Goal: Information Seeking & Learning: Understand process/instructions

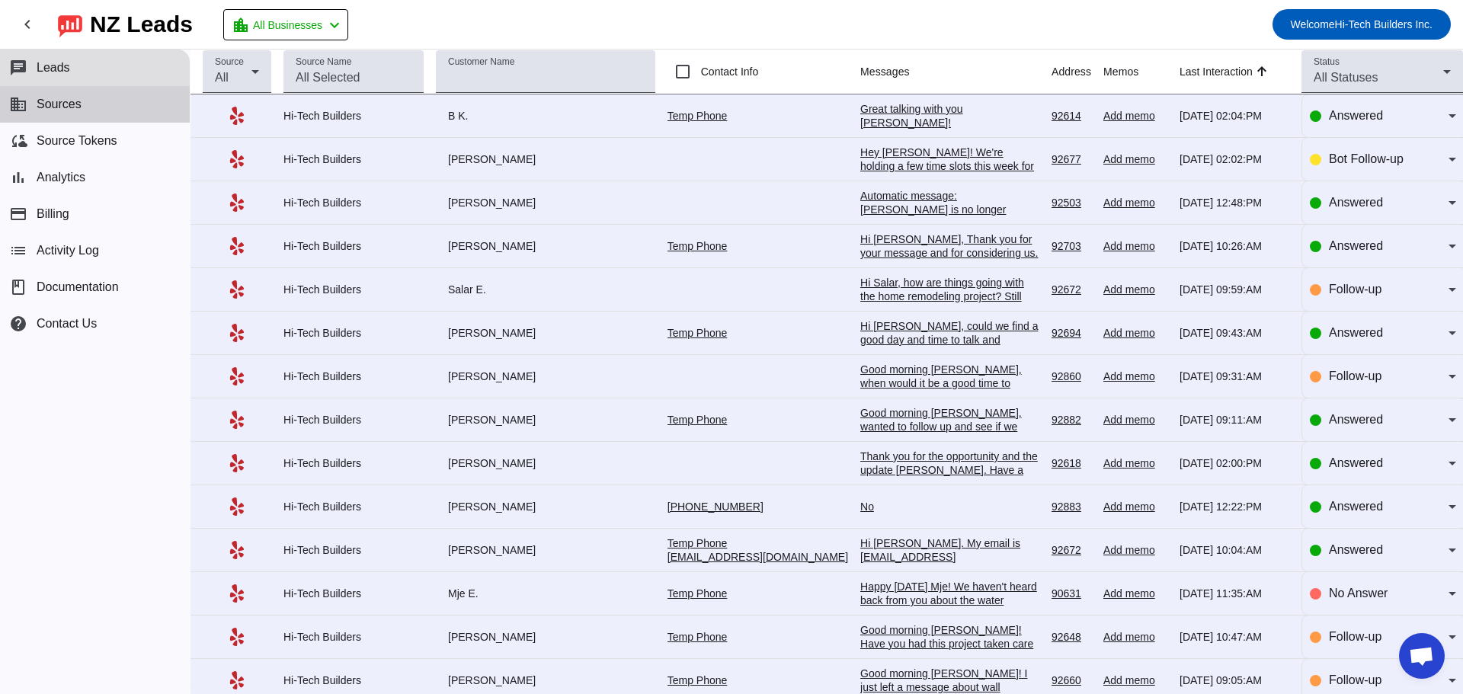
click at [99, 103] on button "business Sources" at bounding box center [95, 104] width 190 height 37
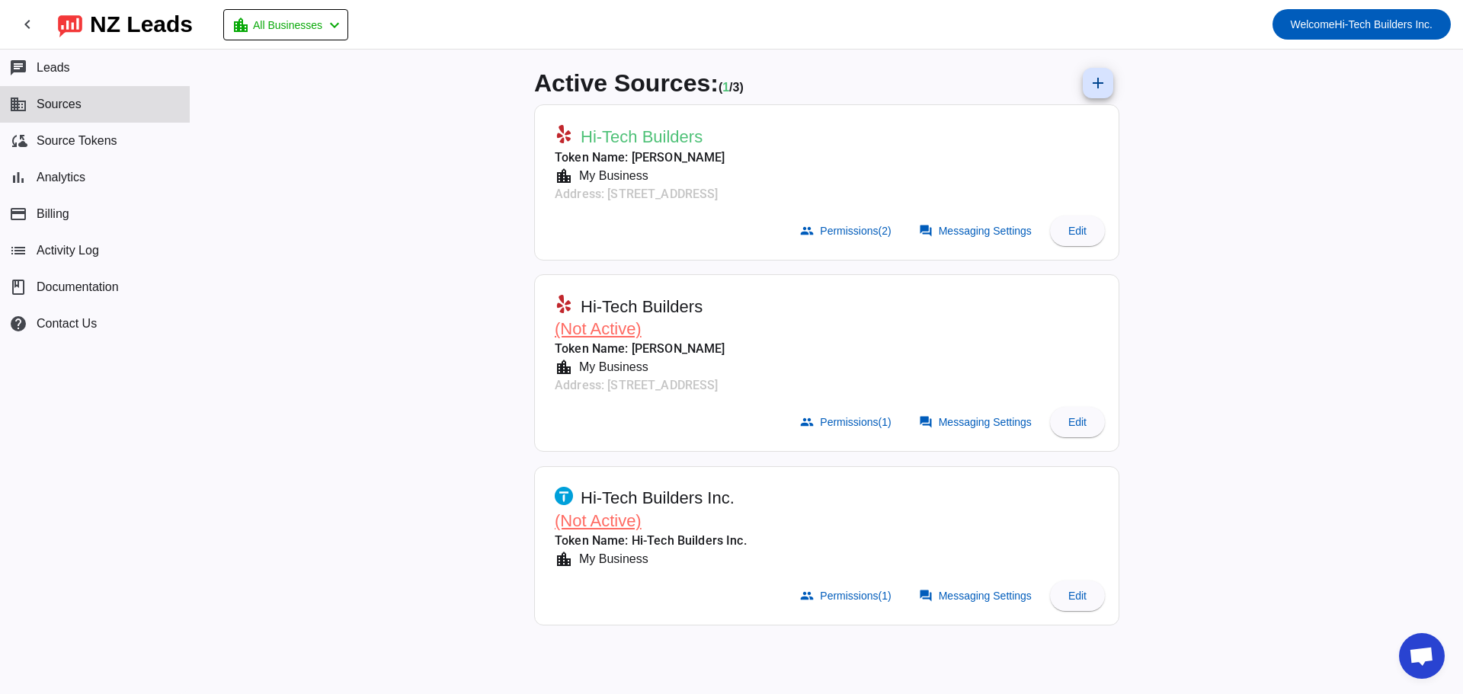
click at [353, 182] on div "Active Sources: ( 1 / 3) add Hi-Tech Builders Token Name: [PERSON_NAME] locatio…" at bounding box center [827, 372] width 1273 height 645
click at [638, 491] on span "Hi-Tech Builders Inc." at bounding box center [658, 498] width 154 height 21
click at [1054, 592] on span at bounding box center [1077, 596] width 55 height 37
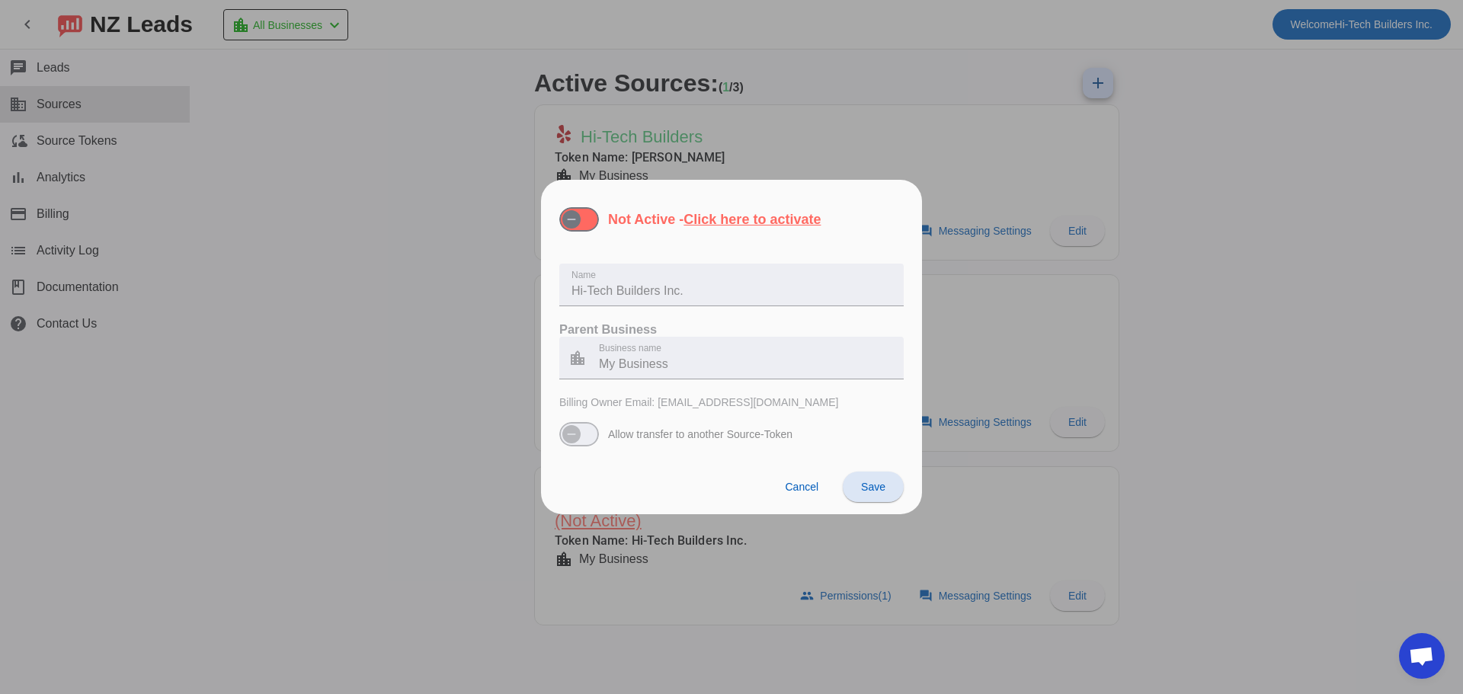
click at [365, 375] on div at bounding box center [731, 347] width 1463 height 694
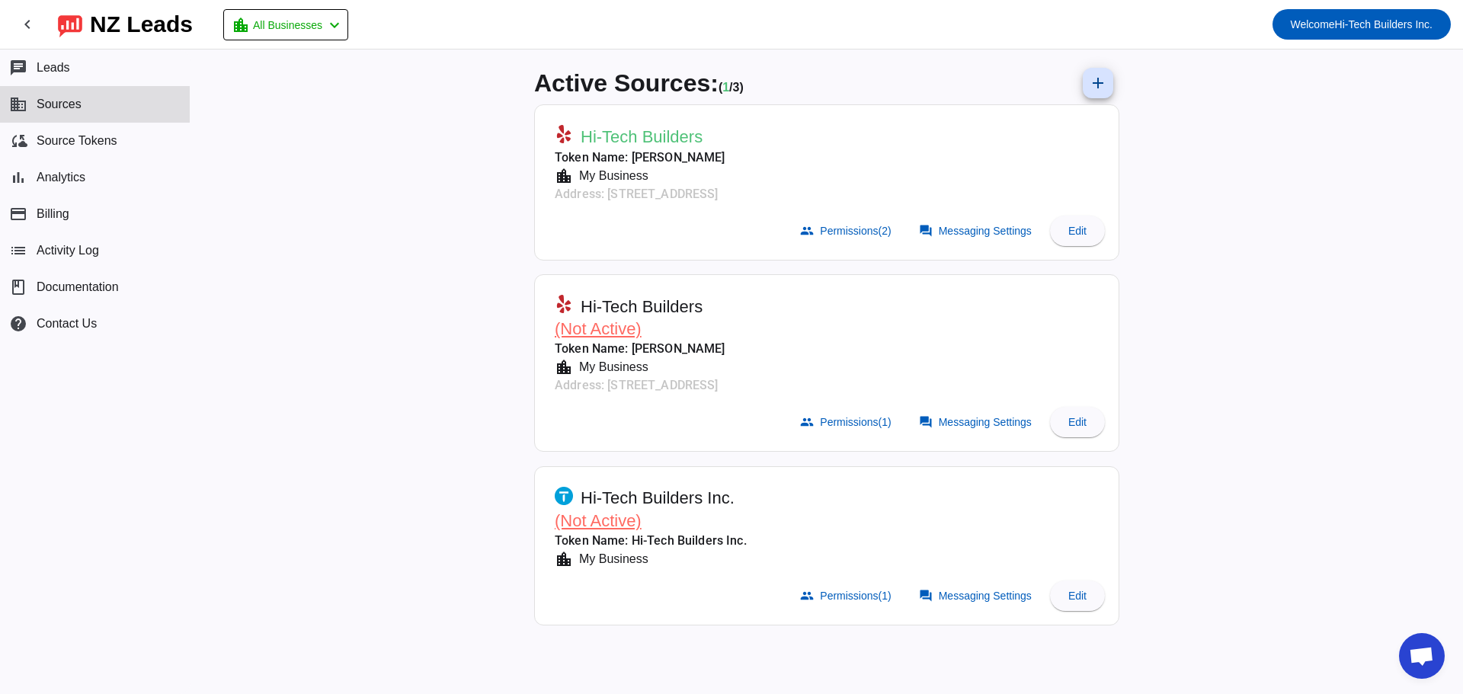
click at [774, 127] on mat-card-header "Hi-Tech Builders Token Name: [PERSON_NAME] location_city My Business Address: […" at bounding box center [827, 161] width 569 height 97
click at [1076, 226] on span "Edit" at bounding box center [1077, 231] width 18 height 12
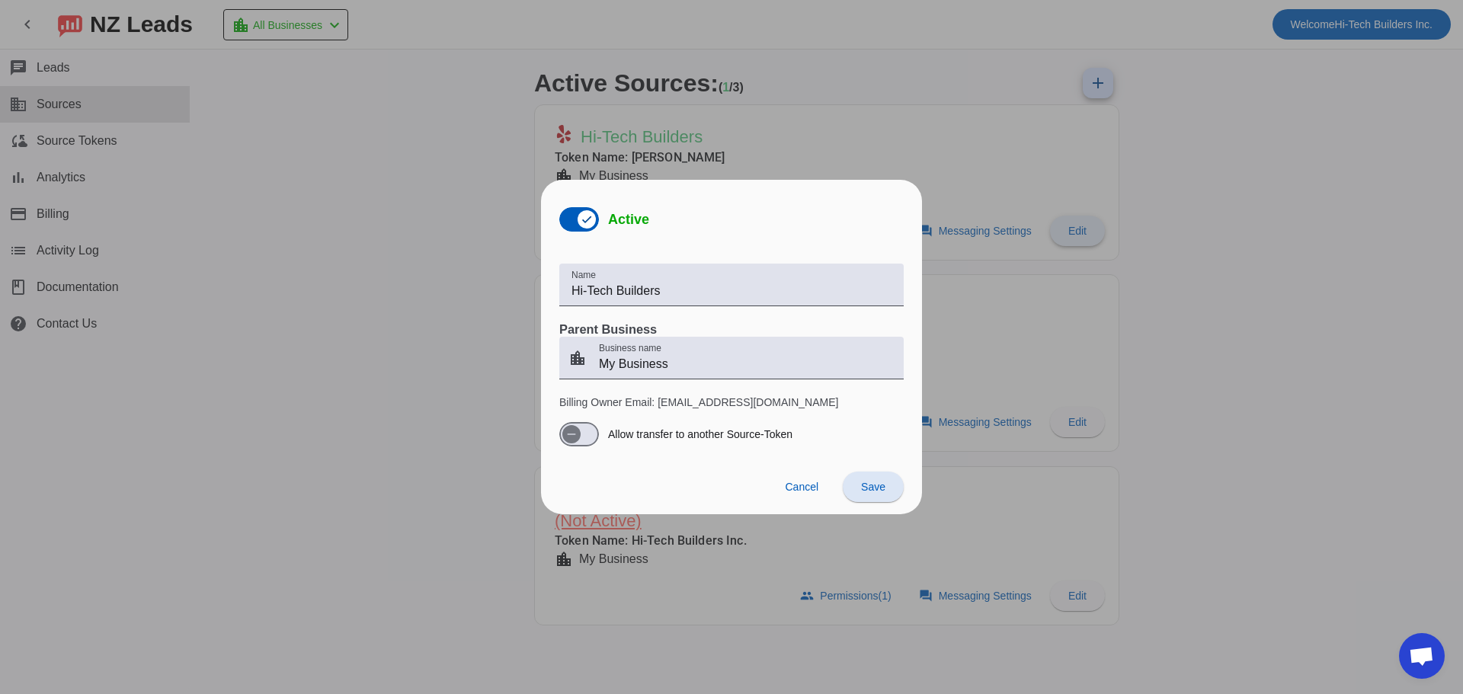
click at [1076, 226] on div at bounding box center [731, 347] width 1463 height 694
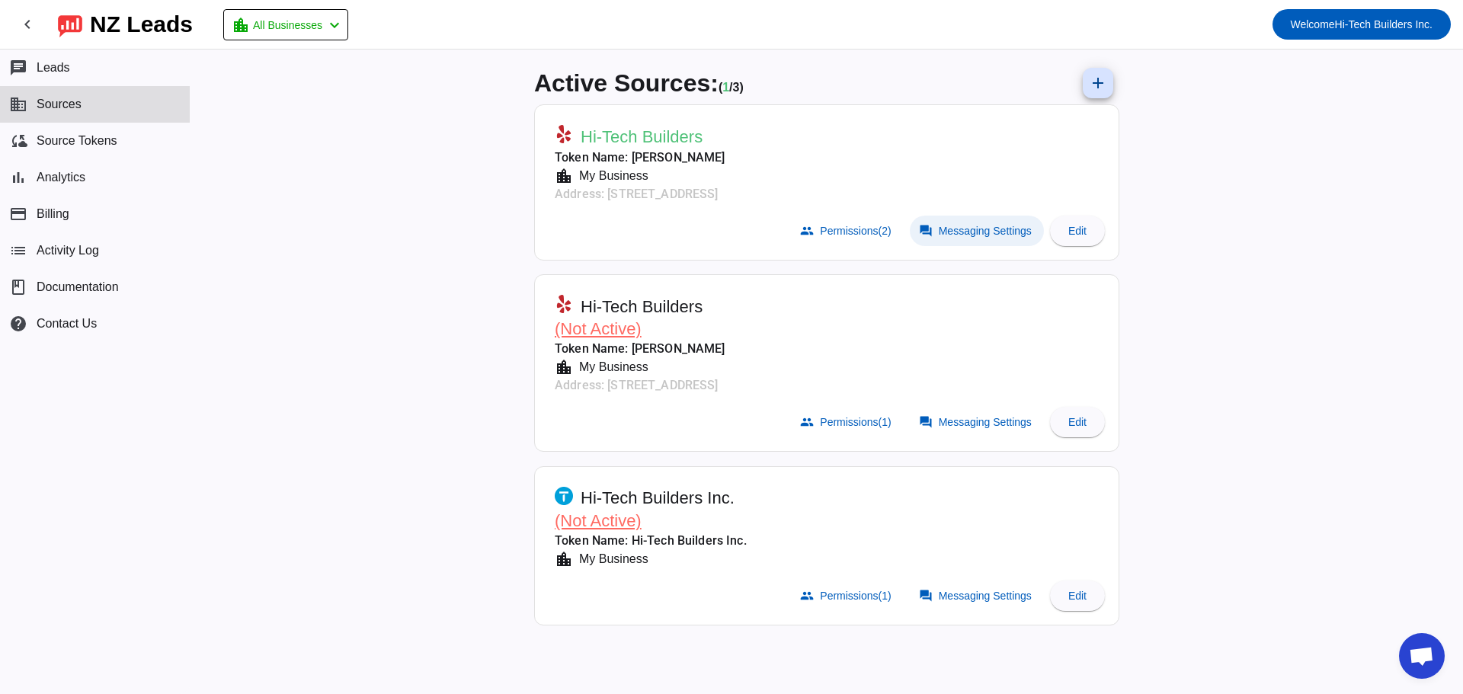
click at [995, 228] on span "Messaging Settings" at bounding box center [985, 231] width 93 height 12
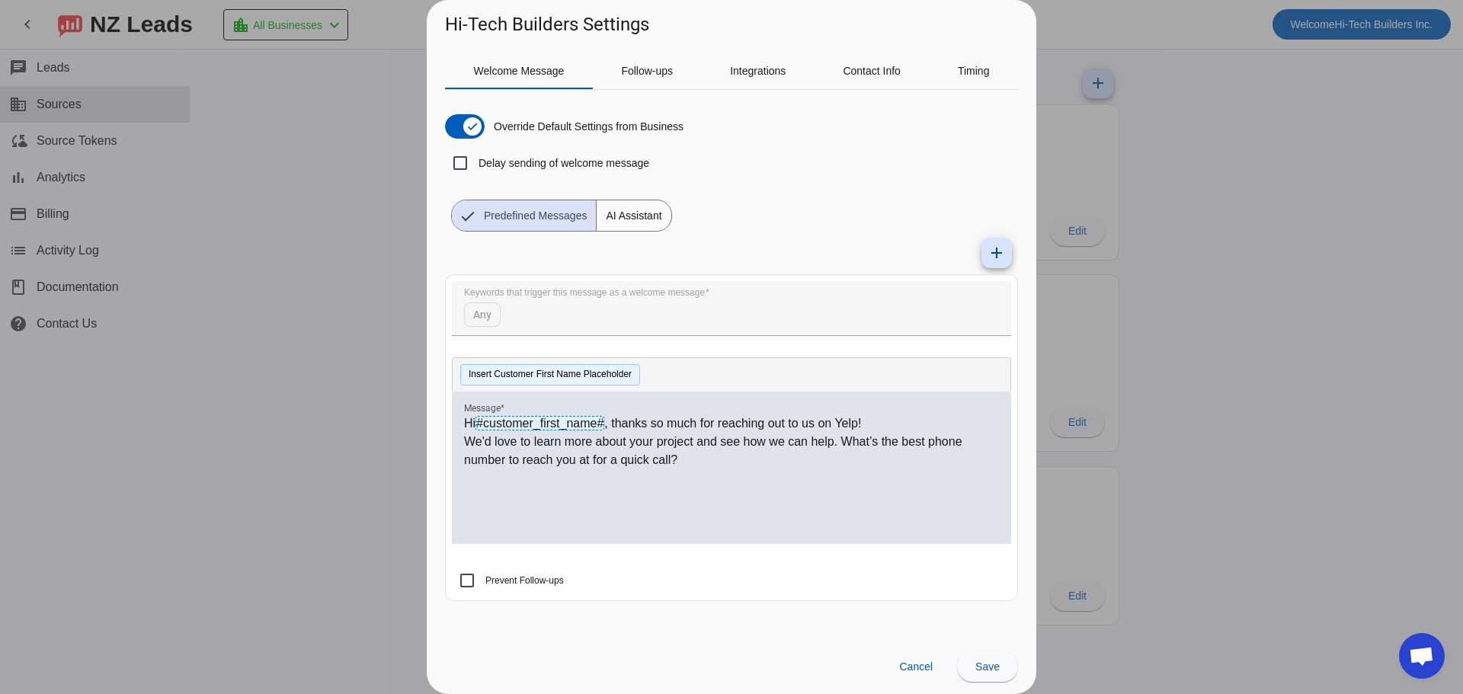
click at [516, 380] on button "Insert Customer First Name Placeholder" at bounding box center [550, 374] width 180 height 21
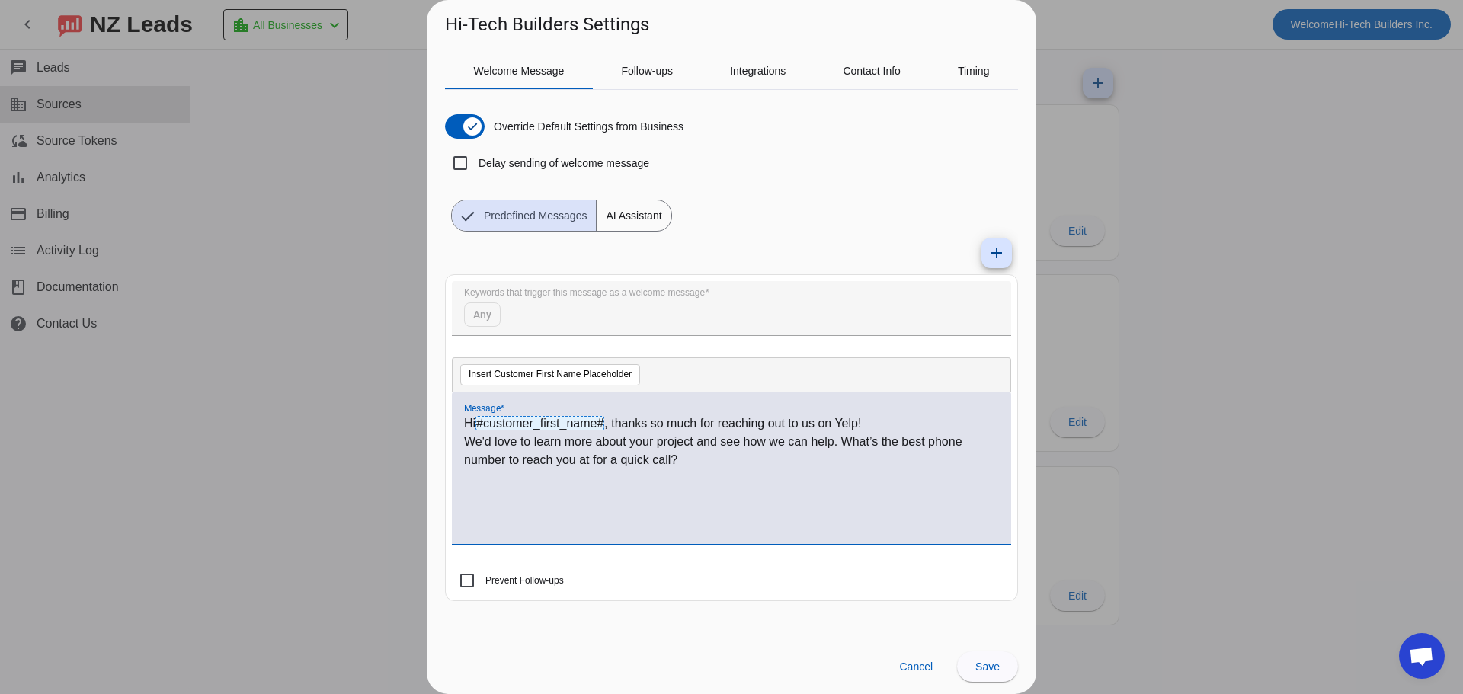
click at [628, 223] on span "AI Assistant" at bounding box center [634, 215] width 74 height 30
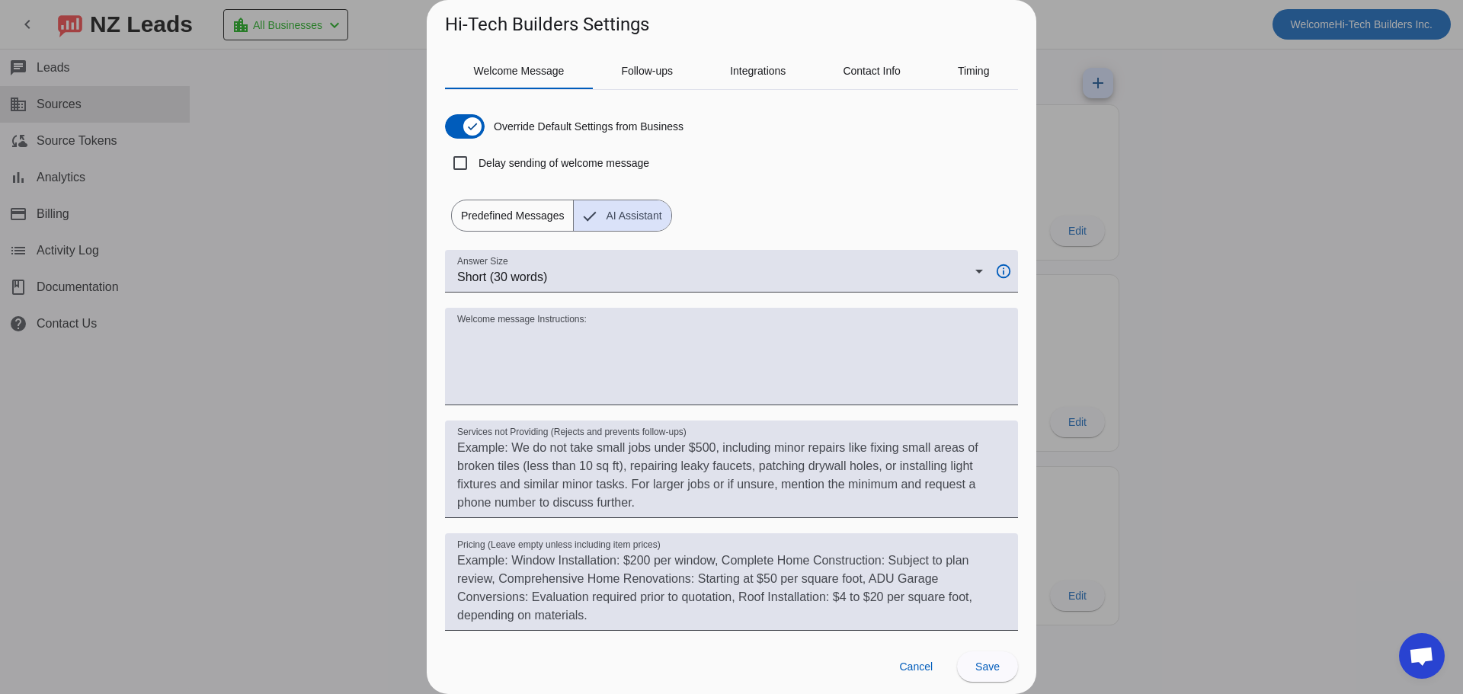
scroll to position [66, 0]
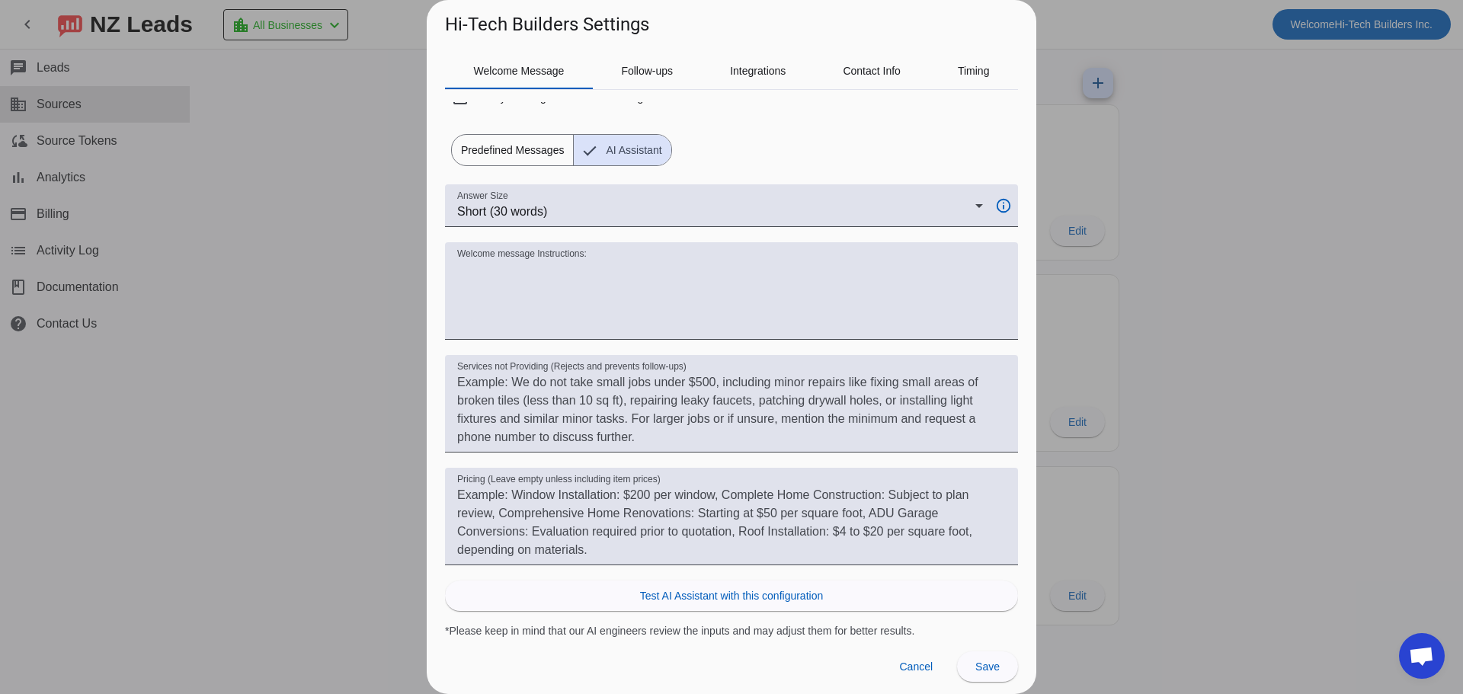
click at [540, 137] on span "Predefined Messages" at bounding box center [512, 150] width 121 height 30
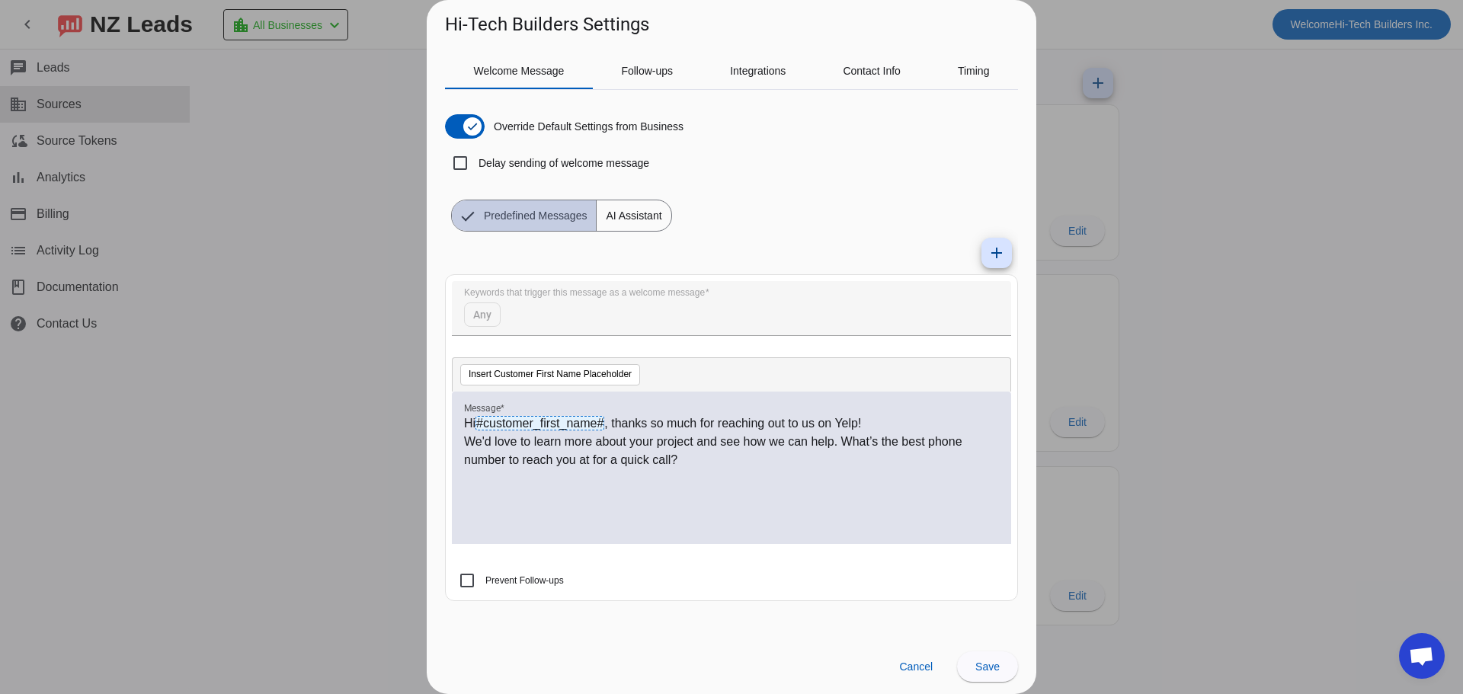
scroll to position [0, 0]
click at [642, 75] on span "Follow-ups" at bounding box center [647, 71] width 52 height 11
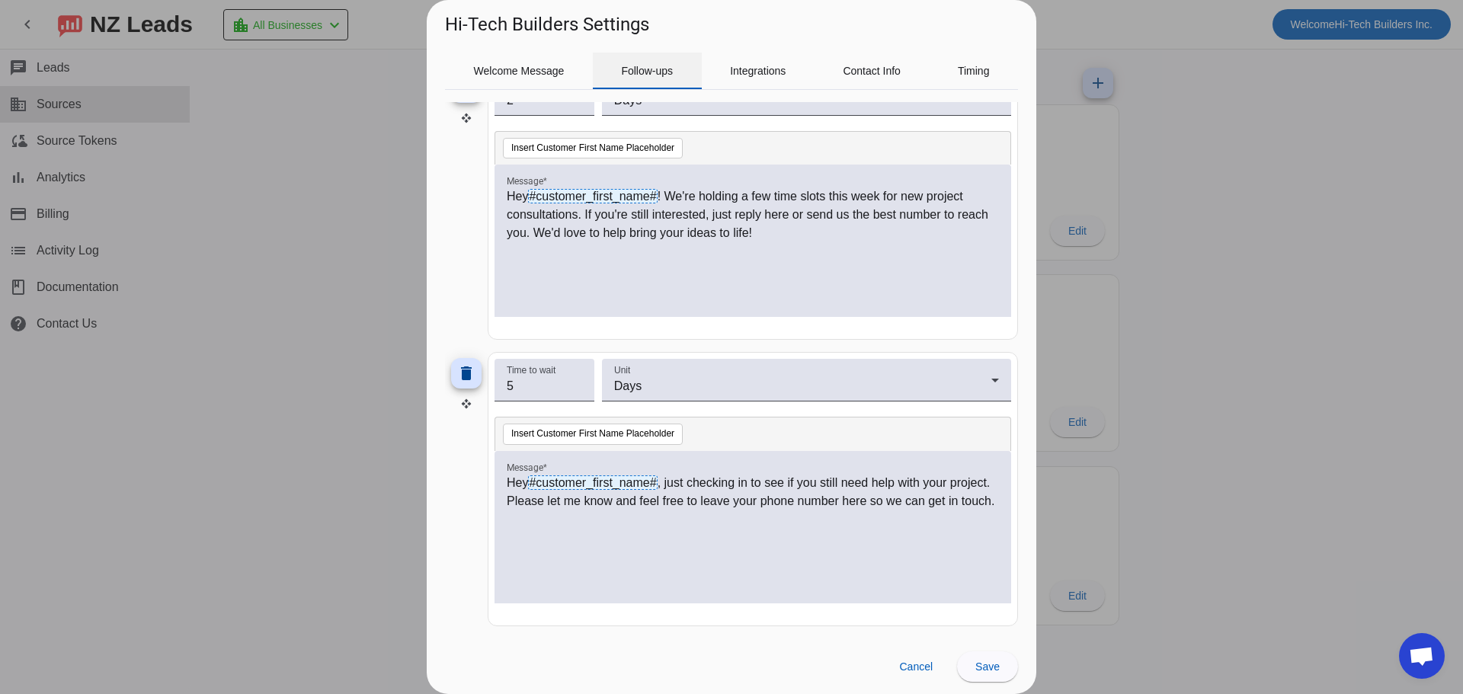
scroll to position [389, 0]
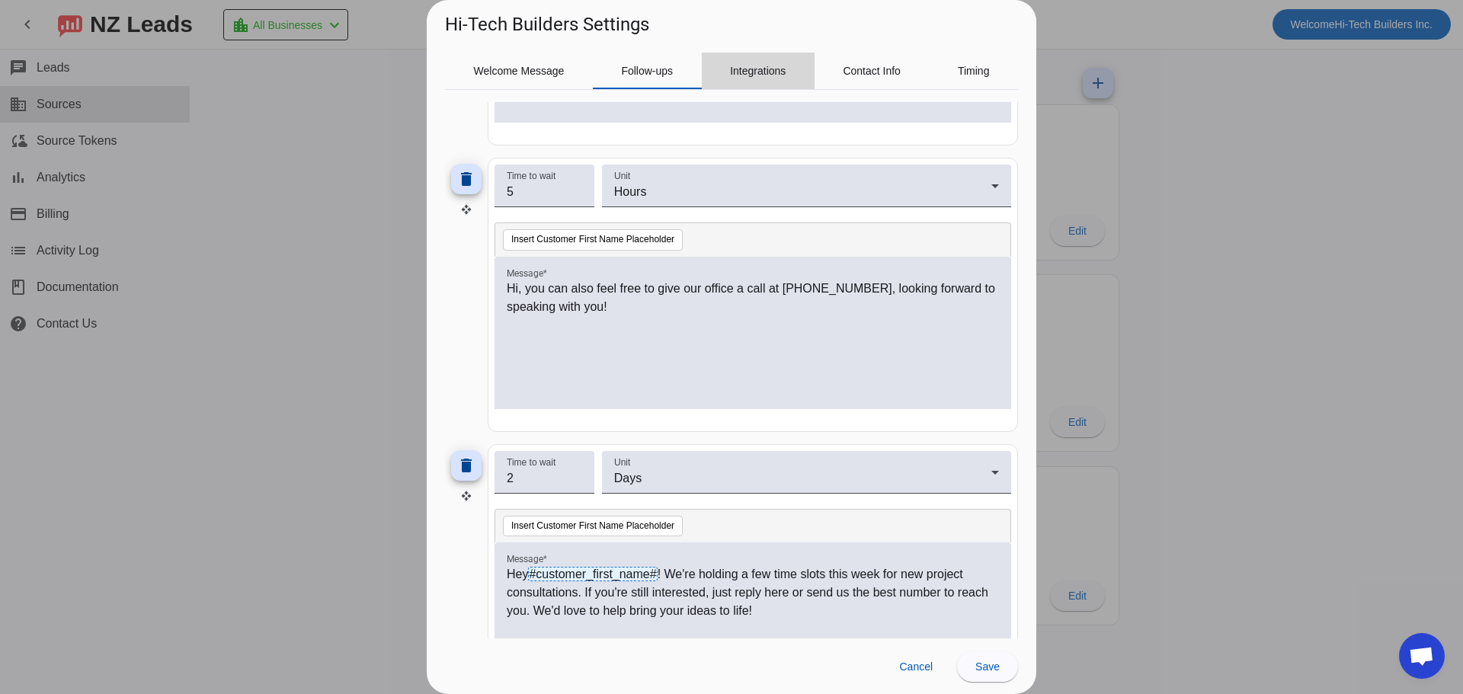
click at [753, 69] on span "Integrations" at bounding box center [758, 71] width 56 height 11
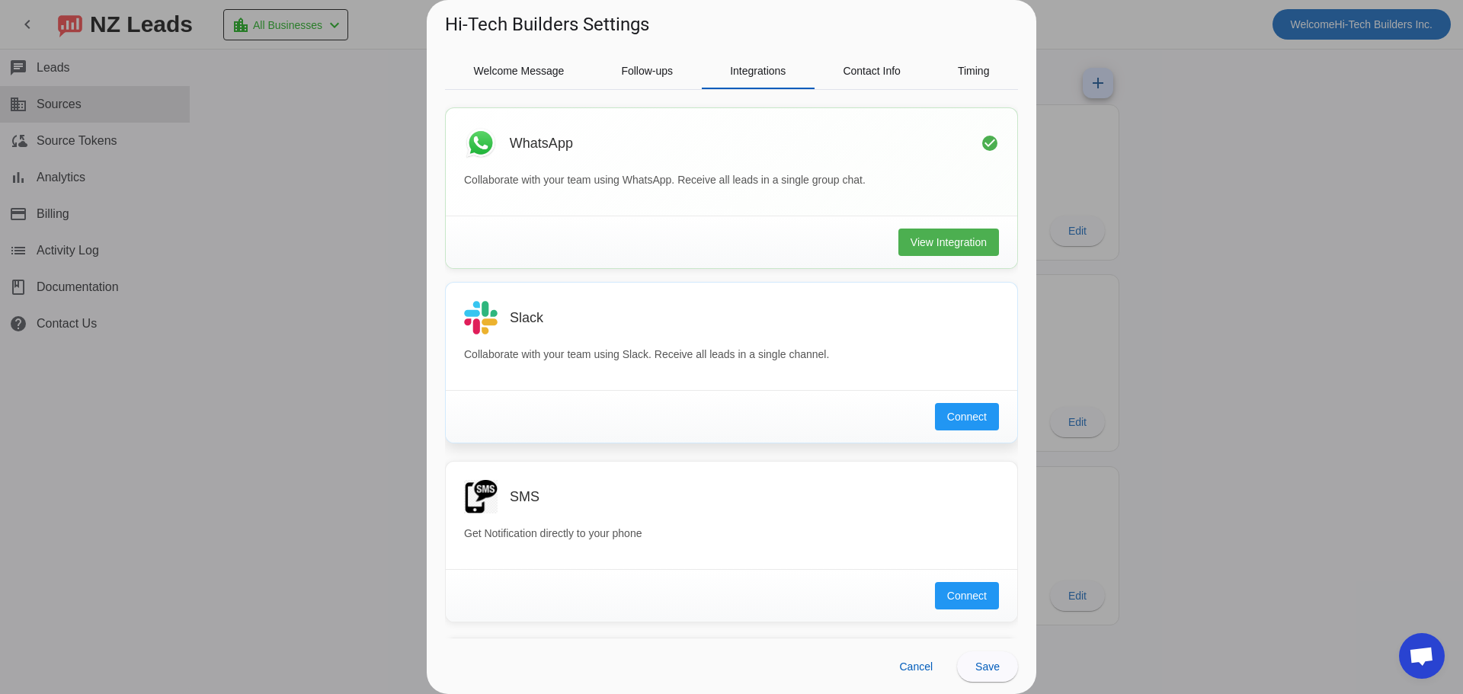
scroll to position [0, 0]
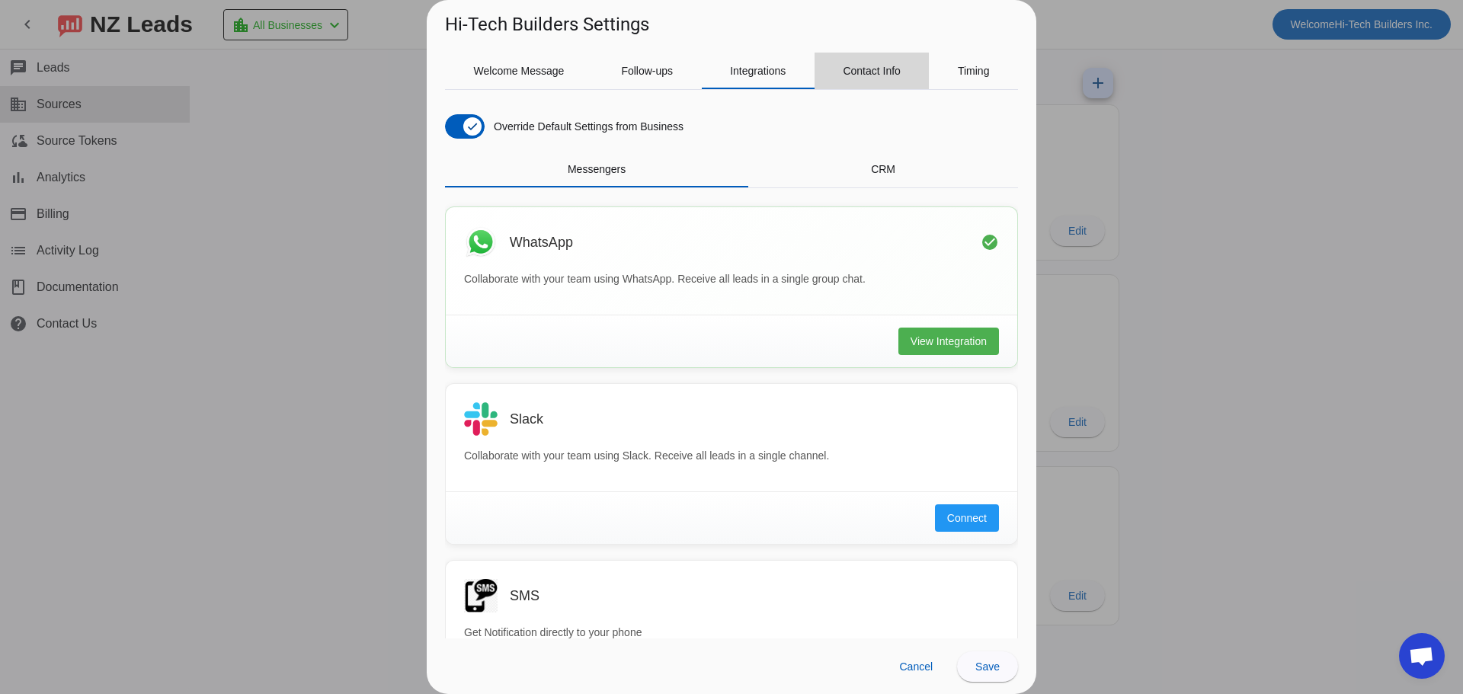
click at [878, 74] on span "Contact Info" at bounding box center [872, 71] width 58 height 11
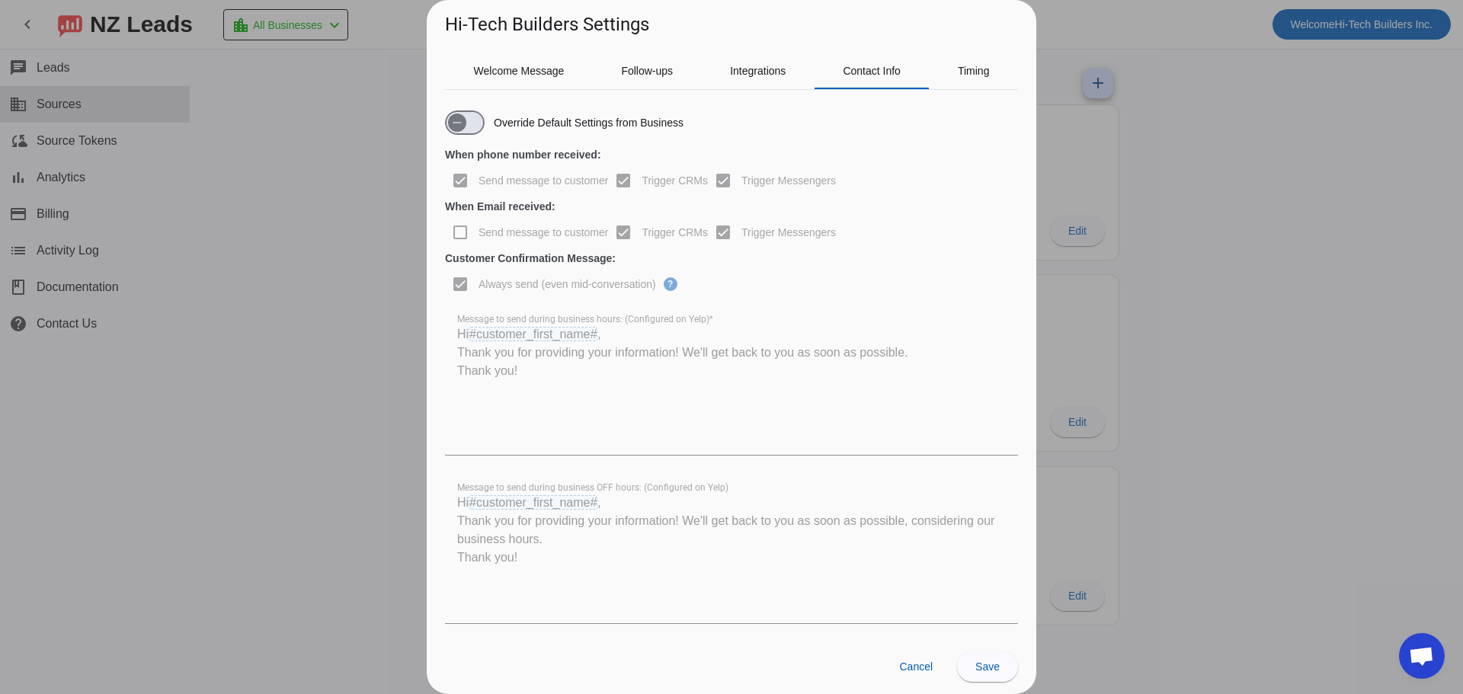
scroll to position [5, 0]
click at [963, 69] on span "Timing" at bounding box center [974, 71] width 32 height 11
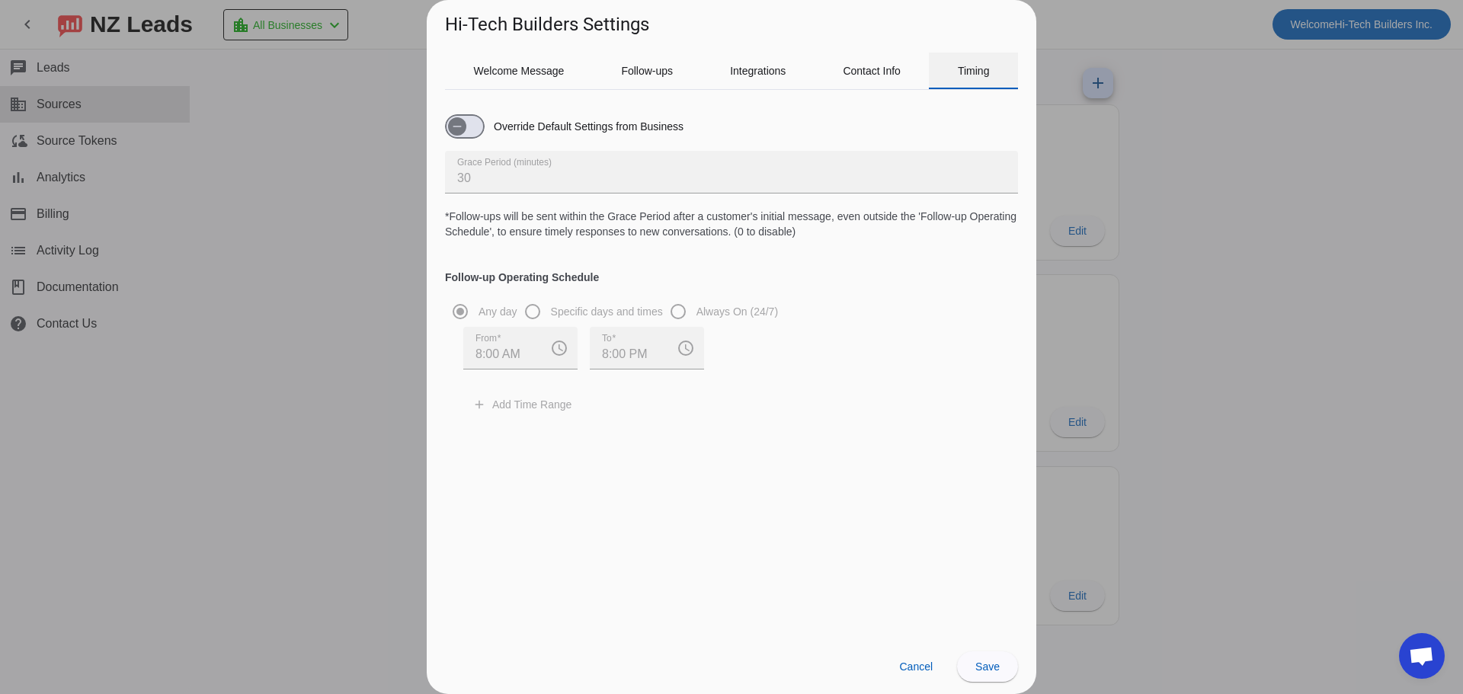
scroll to position [0, 0]
click at [1132, 319] on div at bounding box center [731, 347] width 1463 height 694
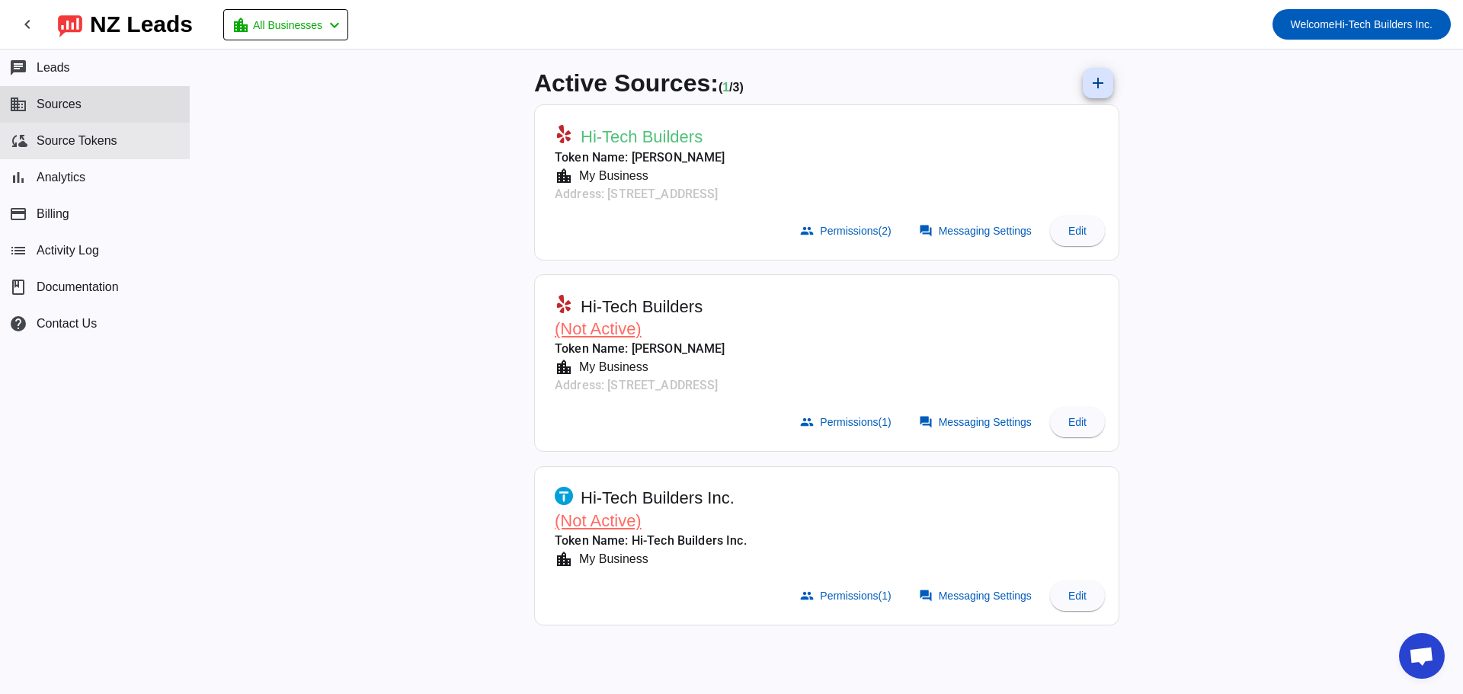
click at [133, 143] on button "cloud_sync Source Tokens" at bounding box center [95, 141] width 190 height 37
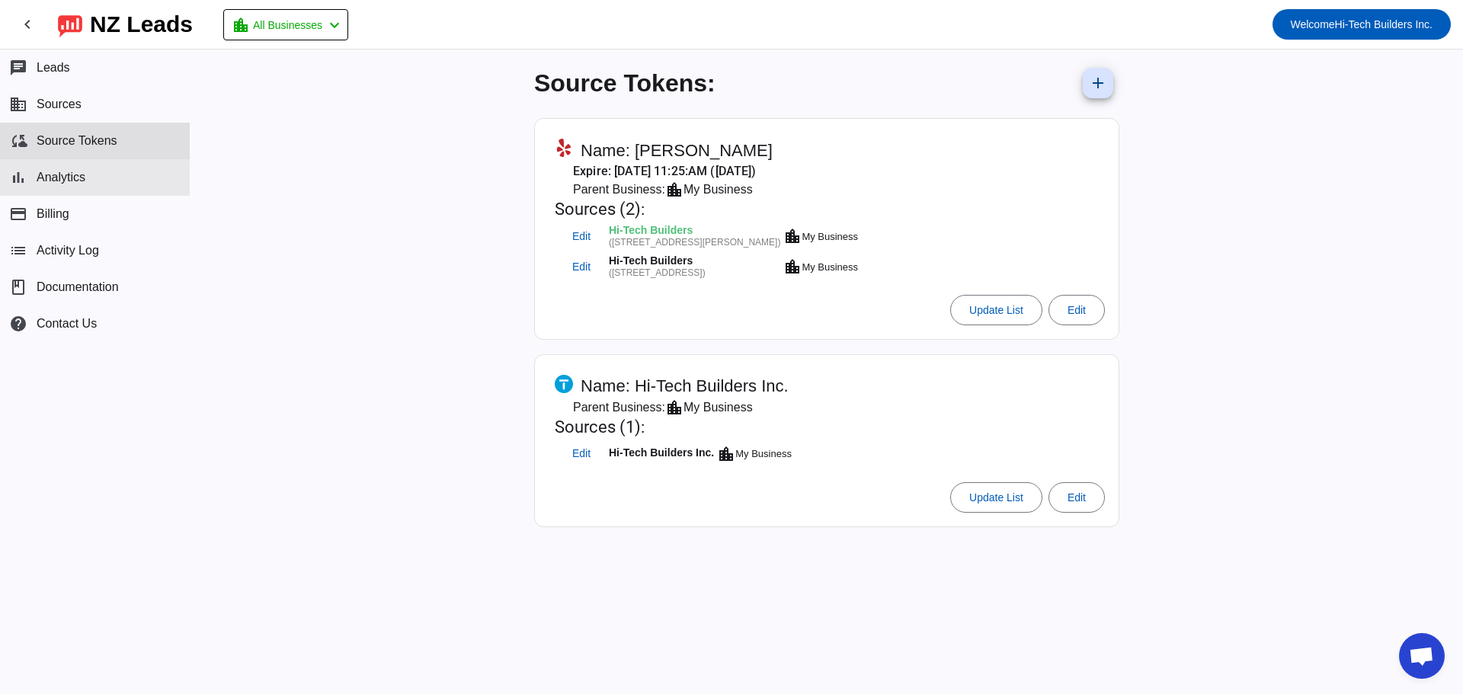
click at [110, 162] on button "bar_chart Analytics" at bounding box center [95, 177] width 190 height 37
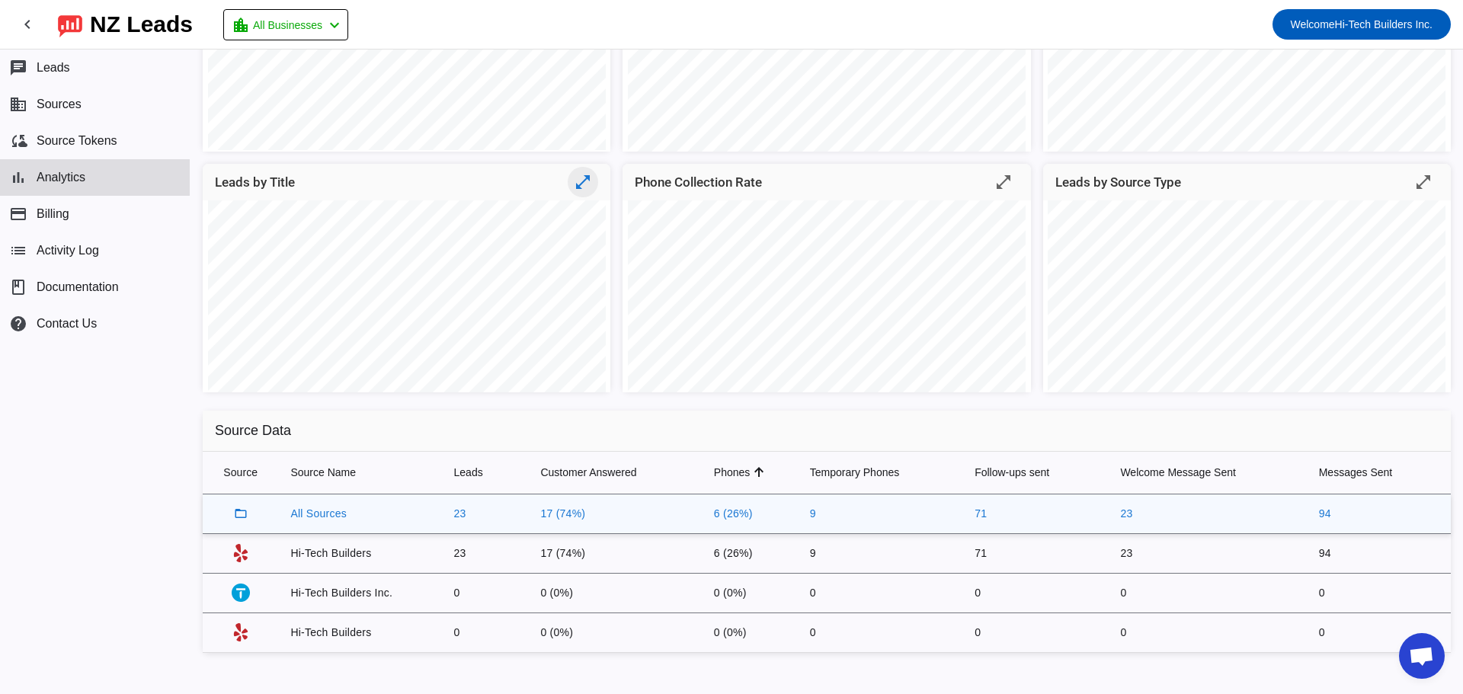
scroll to position [232, 0]
click at [63, 213] on span "Billing" at bounding box center [53, 214] width 33 height 14
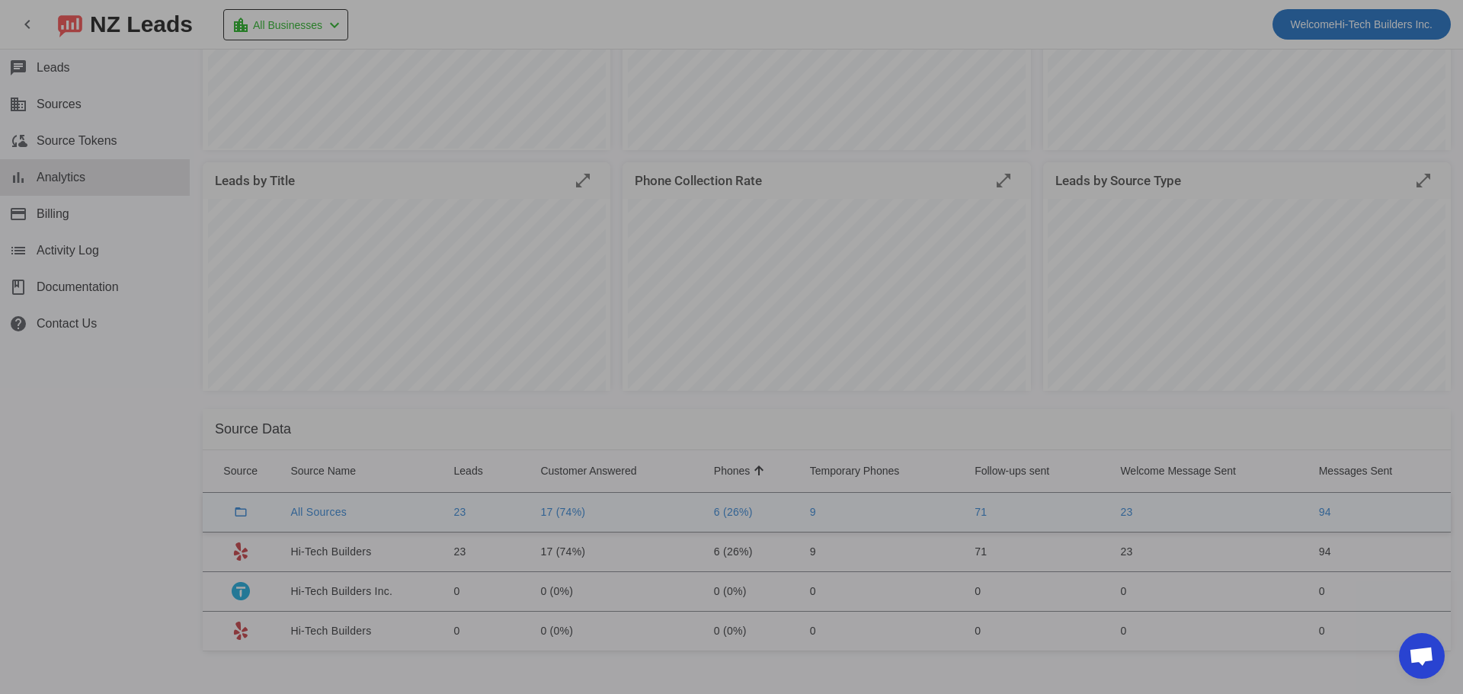
click at [76, 297] on div at bounding box center [731, 347] width 1463 height 694
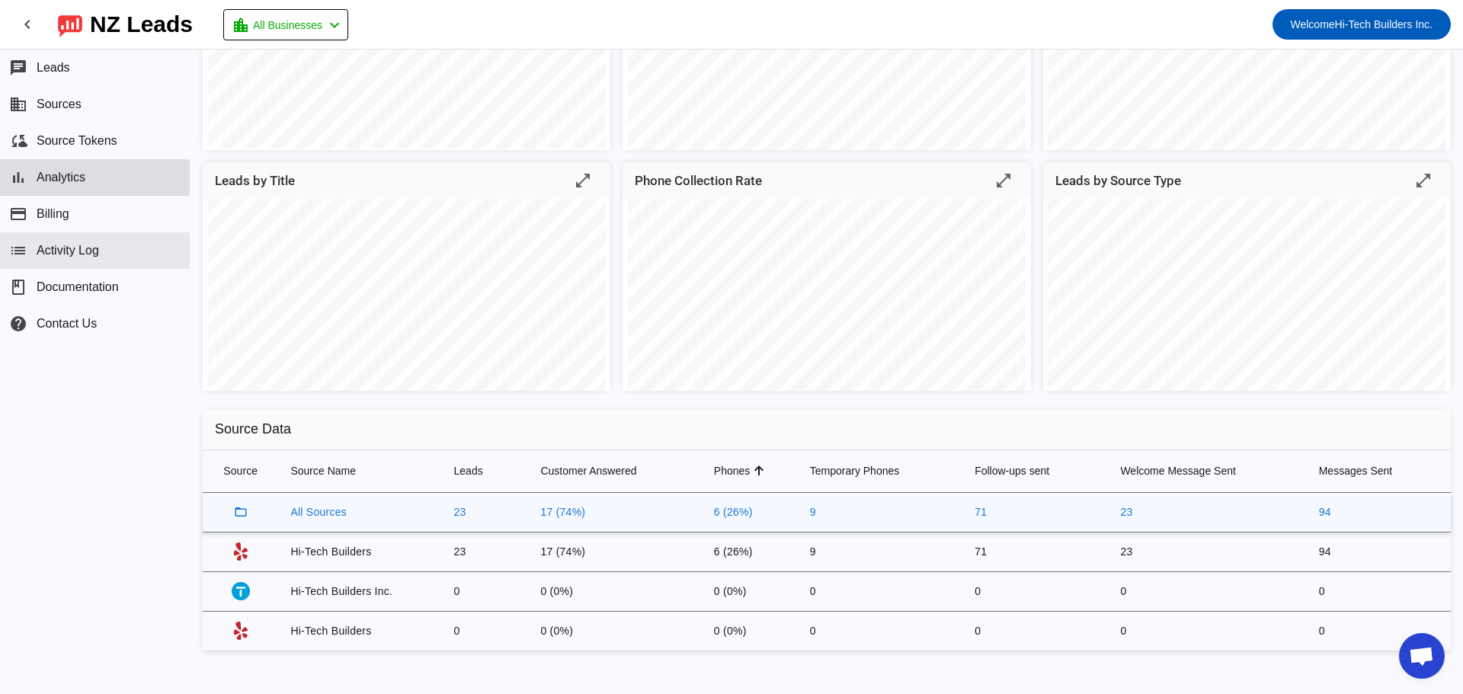
click at [73, 258] on span "Activity Log" at bounding box center [68, 251] width 62 height 14
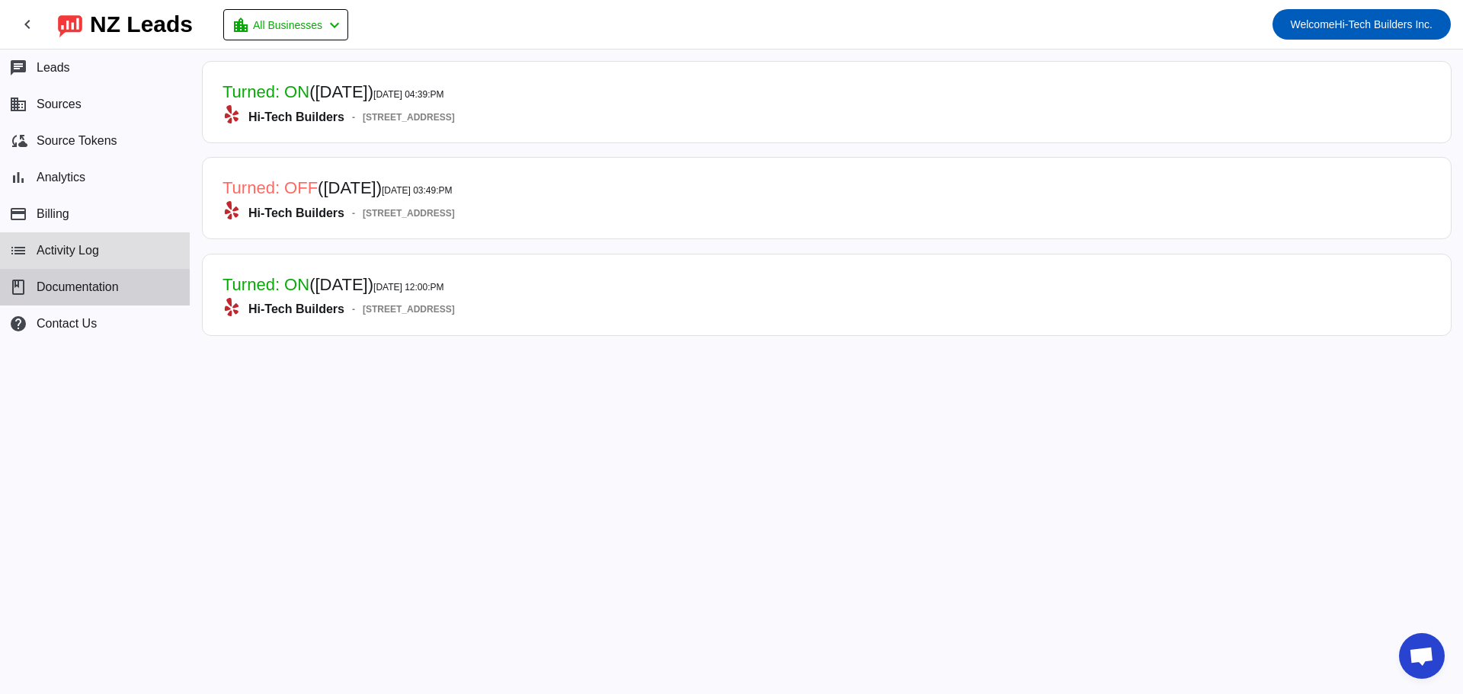
click at [89, 289] on span "Documentation" at bounding box center [78, 287] width 82 height 14
click at [434, 481] on section "Turned: ON ([DATE]) [DATE] 04:39:PM Hi-Tech Builders - [STREET_ADDRESS][PERSON_…" at bounding box center [827, 372] width 1273 height 645
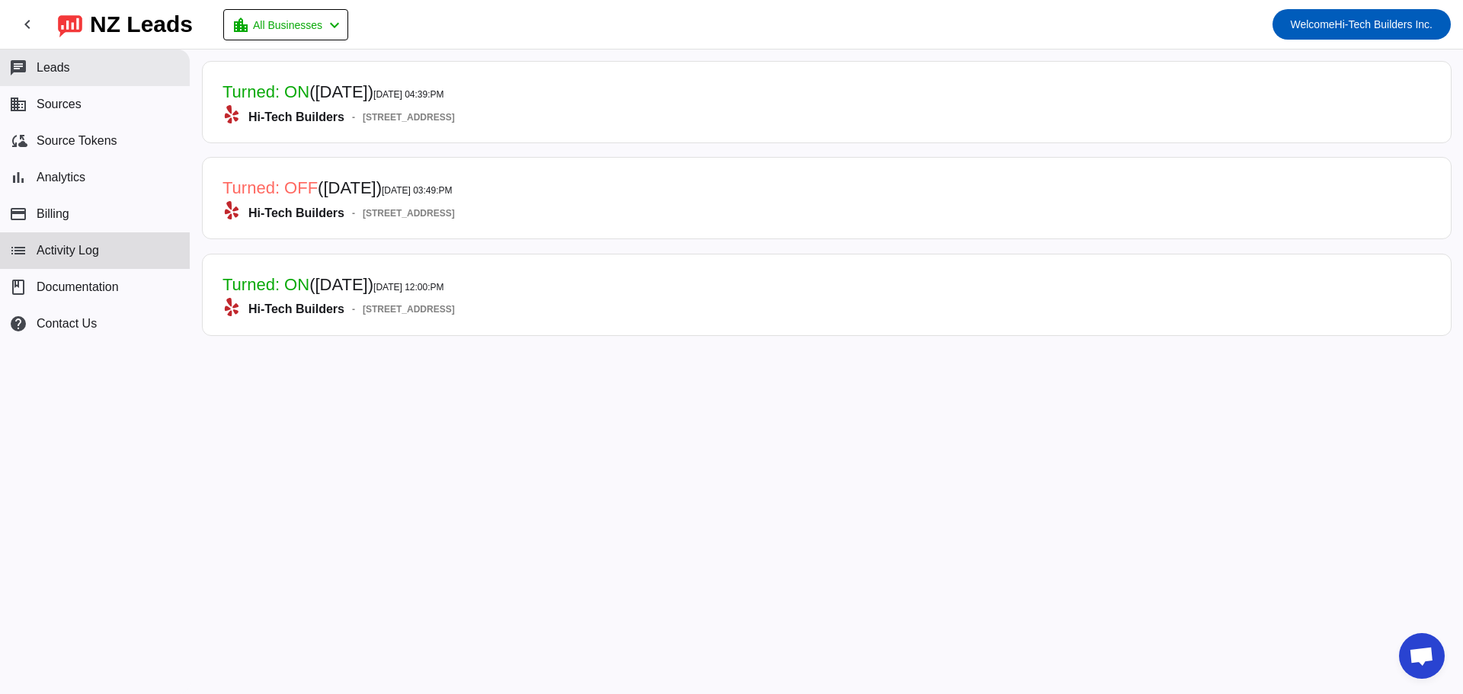
click at [46, 61] on span "Leads" at bounding box center [54, 68] width 34 height 14
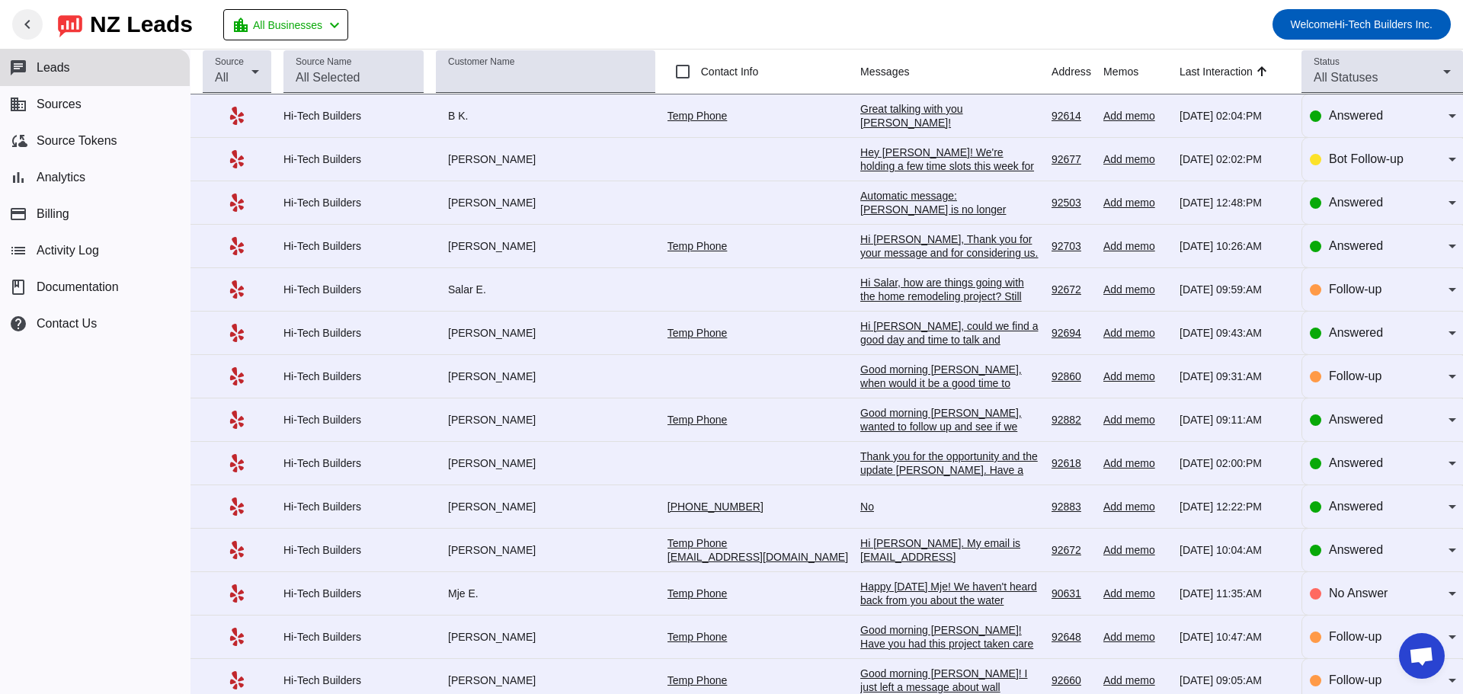
click at [32, 25] on mat-icon "chevron_left" at bounding box center [27, 24] width 18 height 18
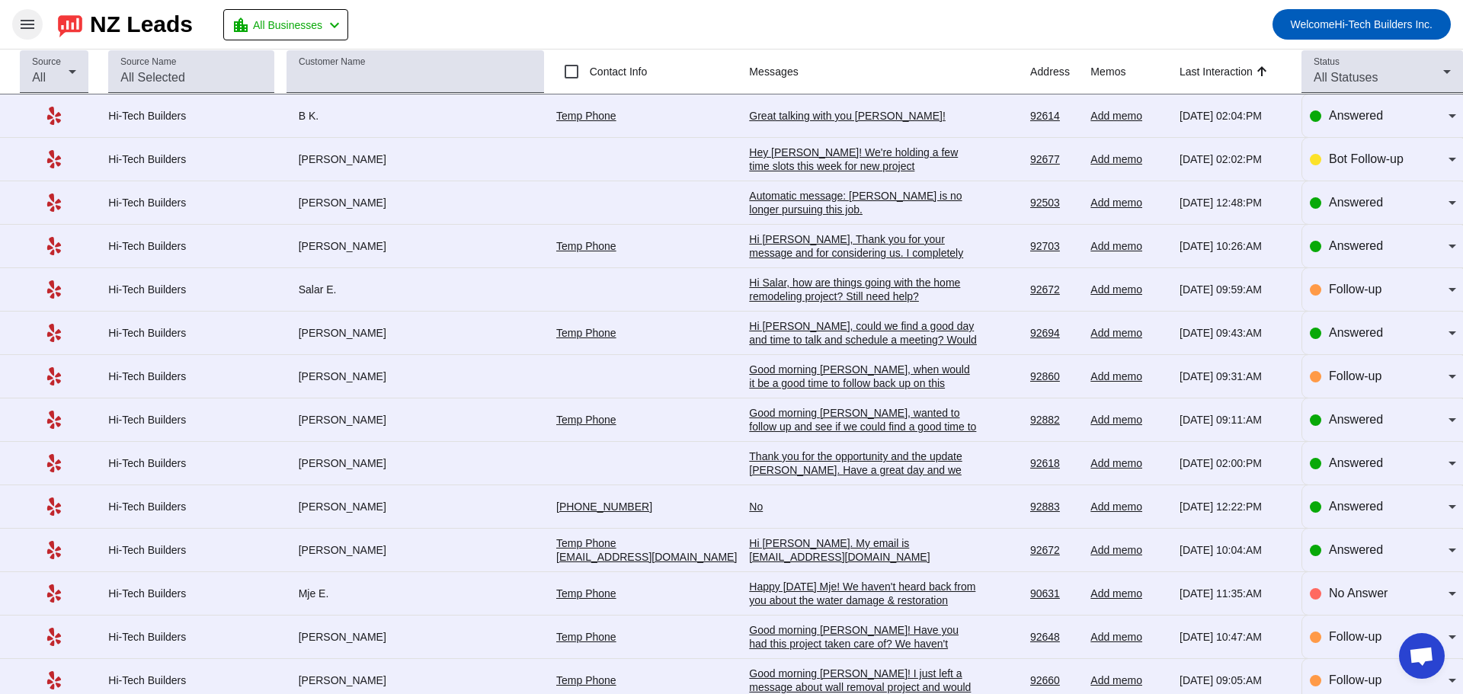
click at [57, 22] on mat-toolbar-row "menu NZ Leads location_city All Businesses chevron_left Welcome Hi-Tech Builder…" at bounding box center [731, 24] width 1463 height 49
click at [74, 27] on img at bounding box center [70, 24] width 24 height 26
click at [8, 14] on mat-toolbar-row "menu NZ Leads location_city All Businesses chevron_left Welcome Hi-Tech Builder…" at bounding box center [731, 24] width 1463 height 49
click at [24, 23] on mat-icon "menu" at bounding box center [27, 24] width 18 height 18
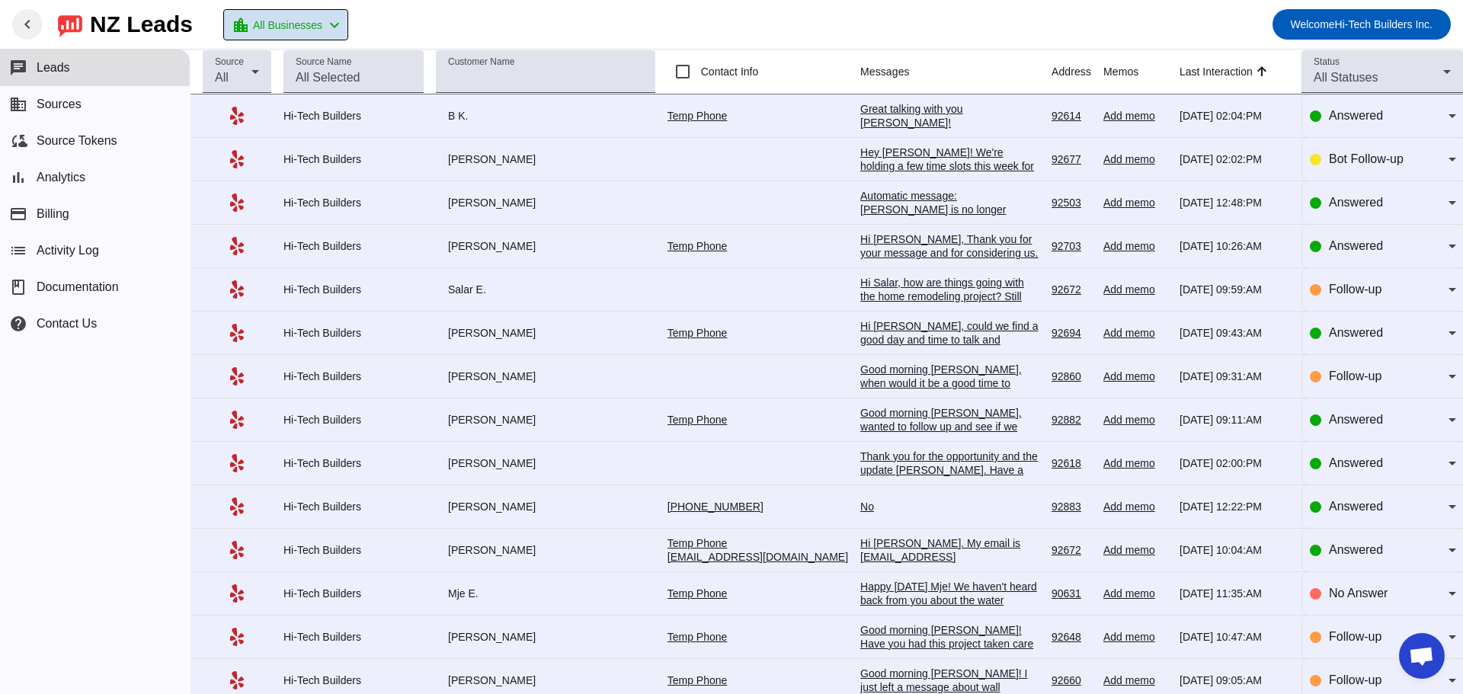
click at [273, 13] on span at bounding box center [285, 25] width 123 height 30
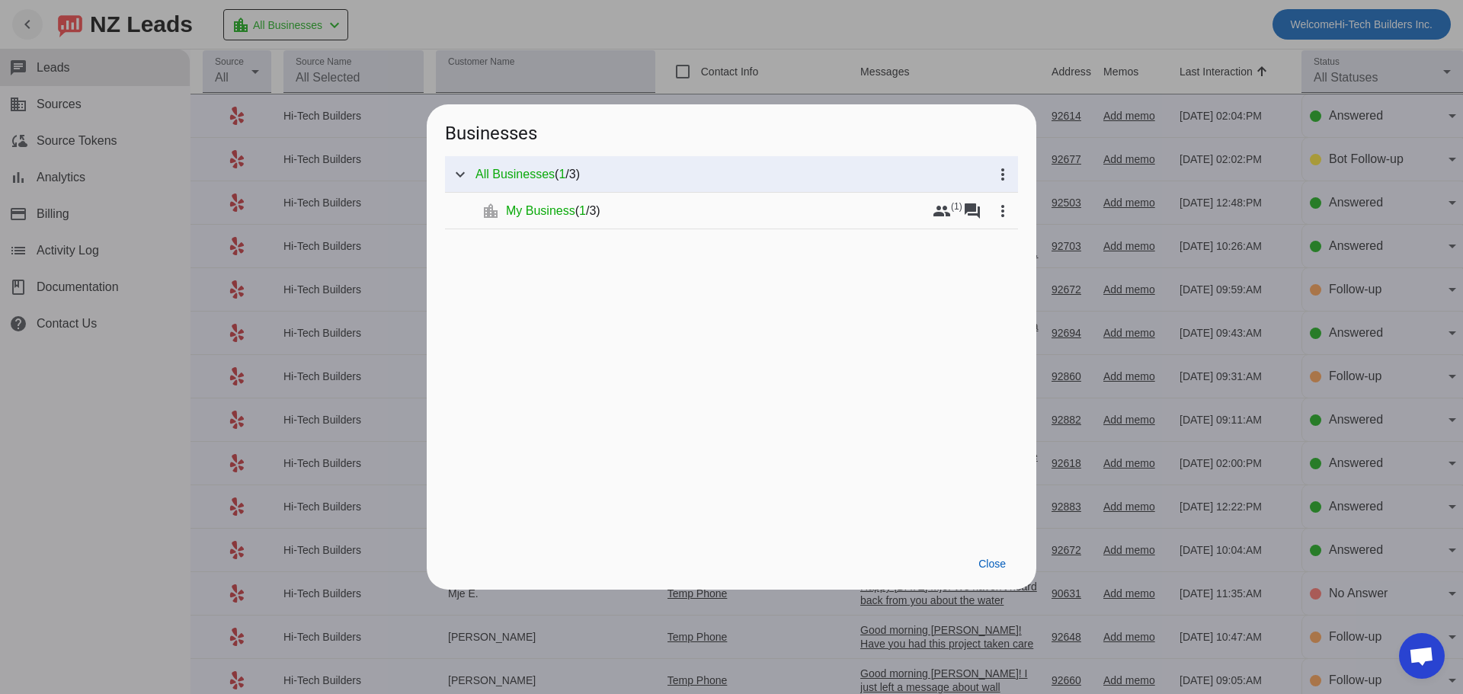
click at [289, 20] on div at bounding box center [731, 347] width 1463 height 694
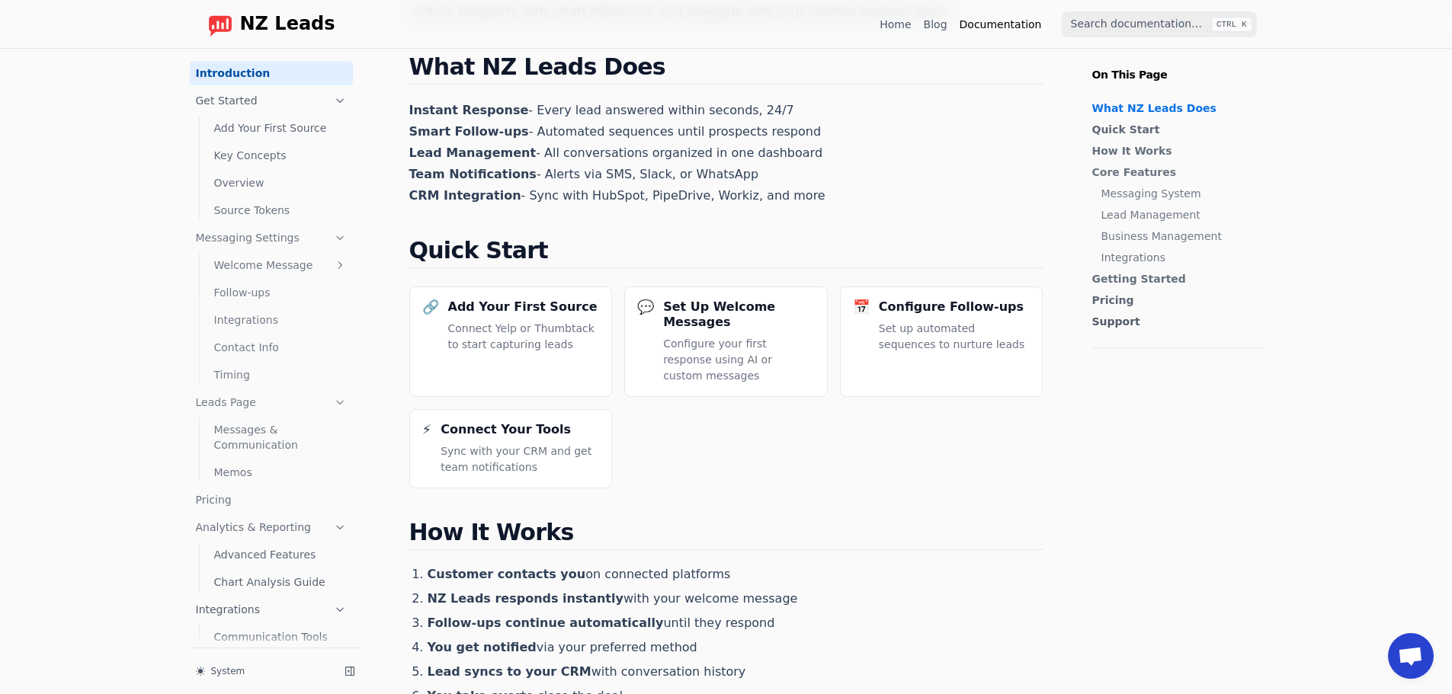
scroll to position [69, 0]
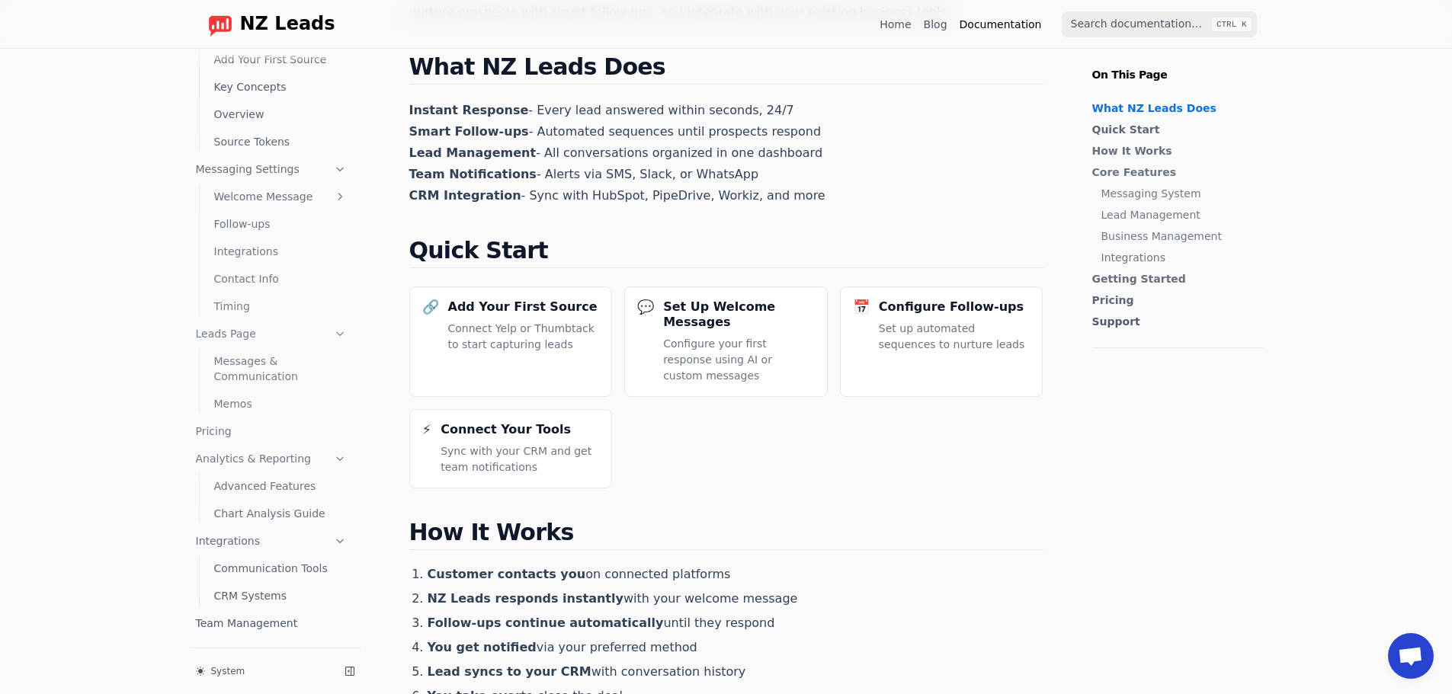
click at [255, 220] on link "Follow-ups" at bounding box center [280, 224] width 145 height 24
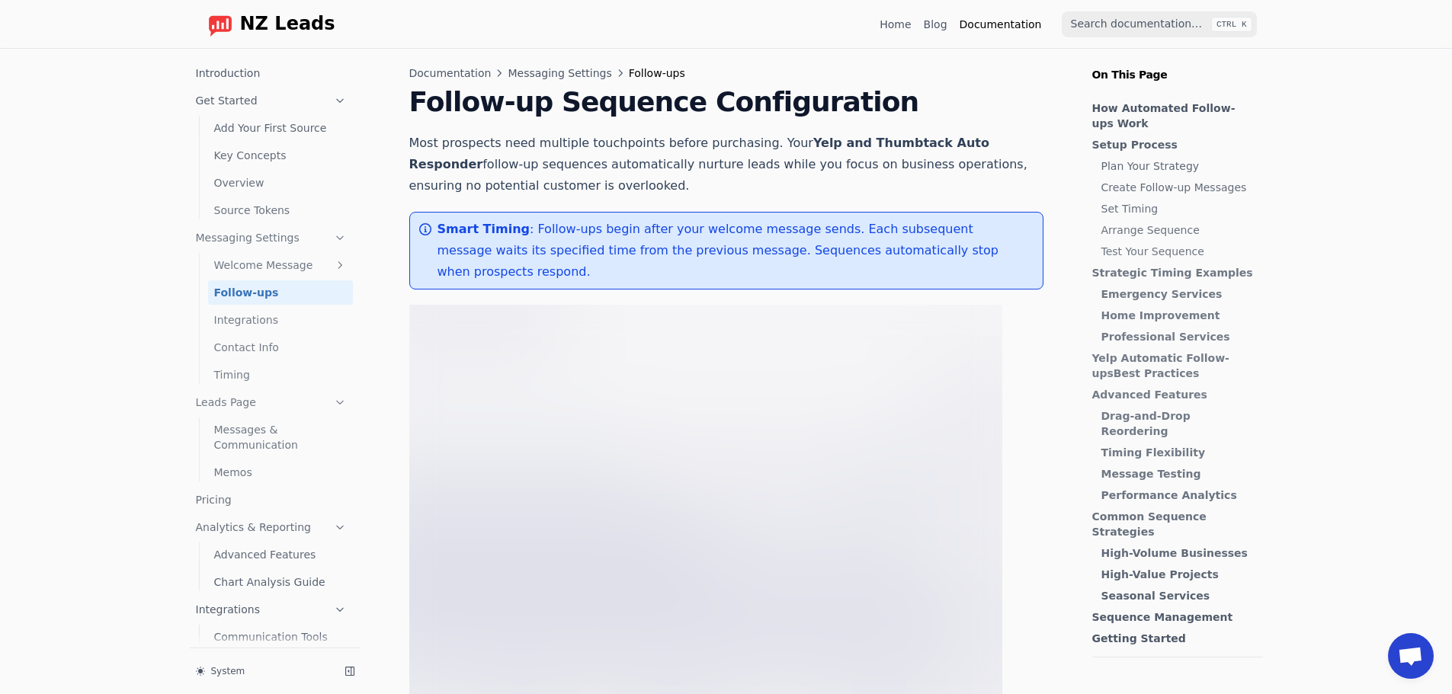
scroll to position [69, 0]
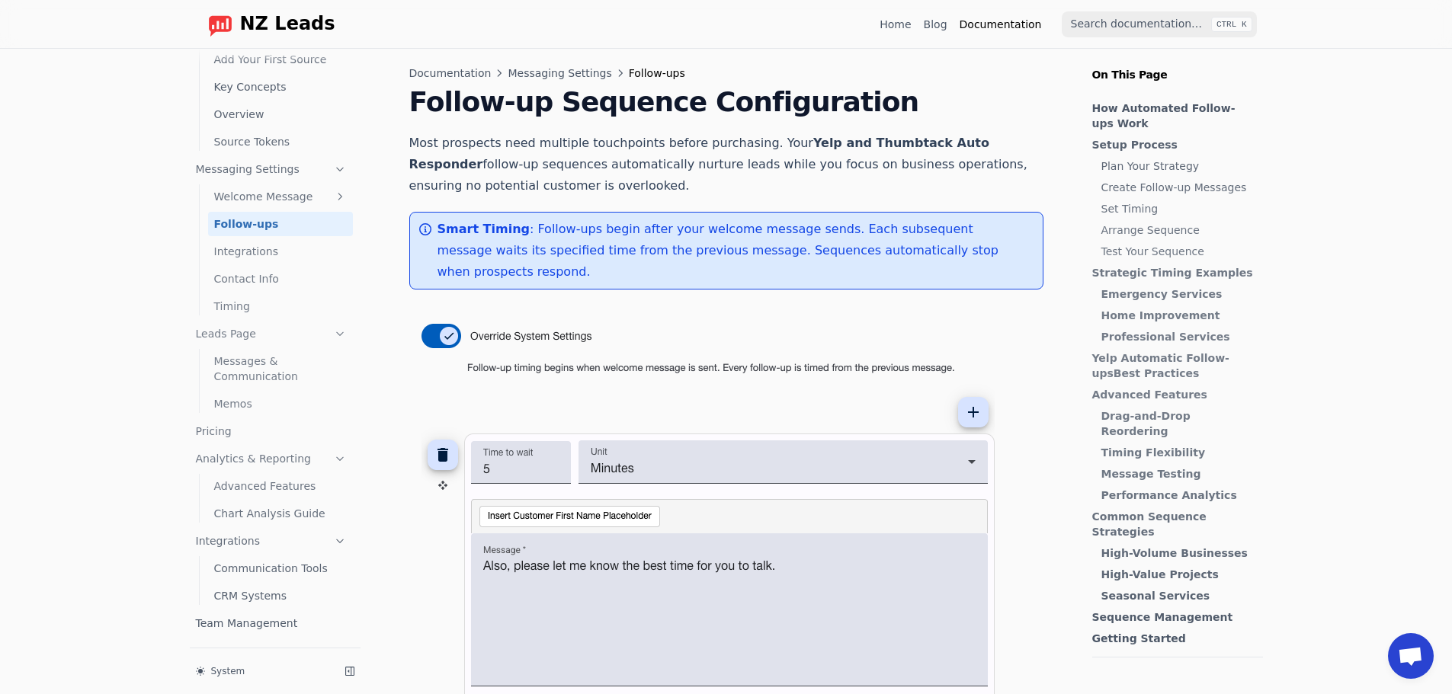
click at [252, 246] on link "Integrations" at bounding box center [280, 251] width 145 height 24
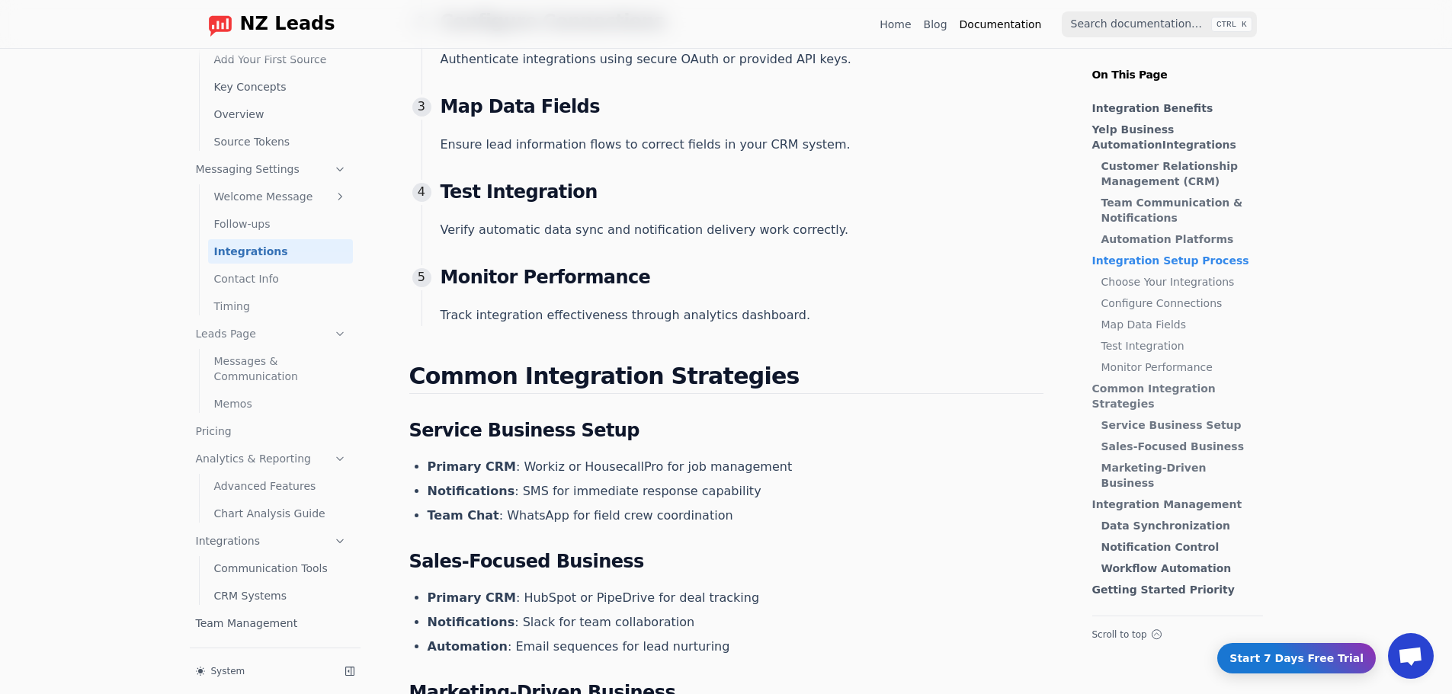
scroll to position [2933, 0]
